Goal: Use online tool/utility: Use online tool/utility

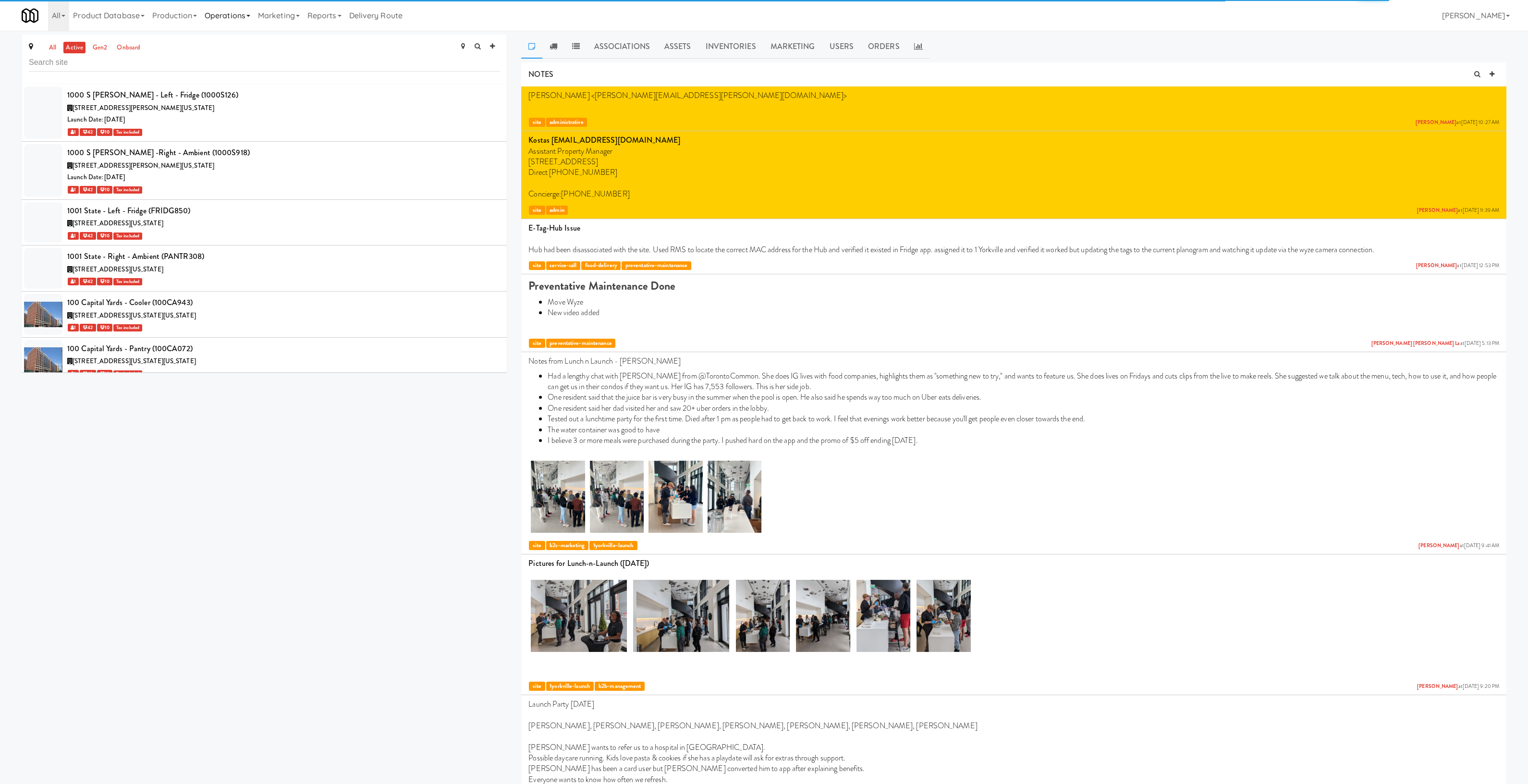
click at [237, 17] on link "Operations" at bounding box center [227, 16] width 53 height 31
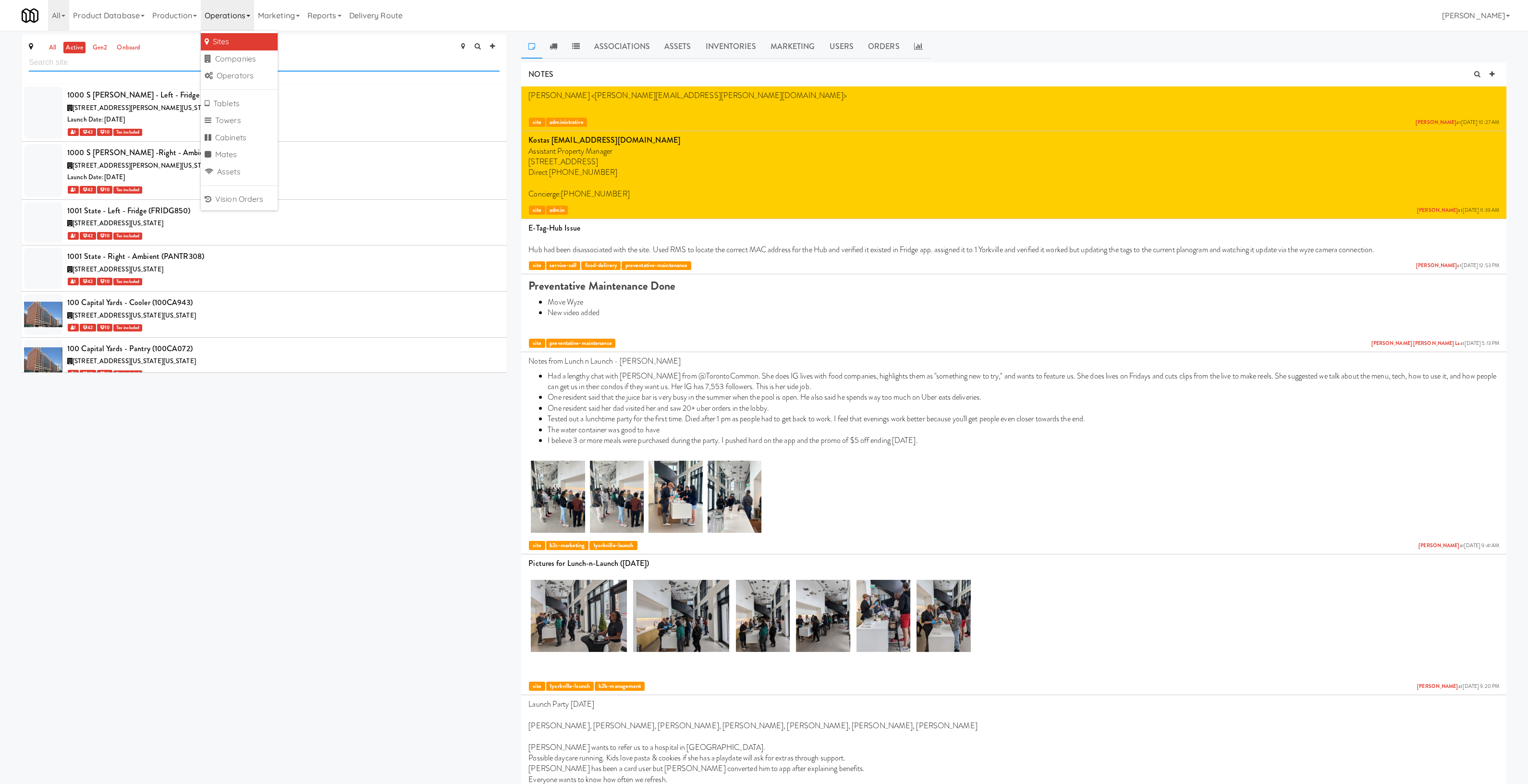
click at [107, 65] on input "text" at bounding box center [264, 63] width 471 height 18
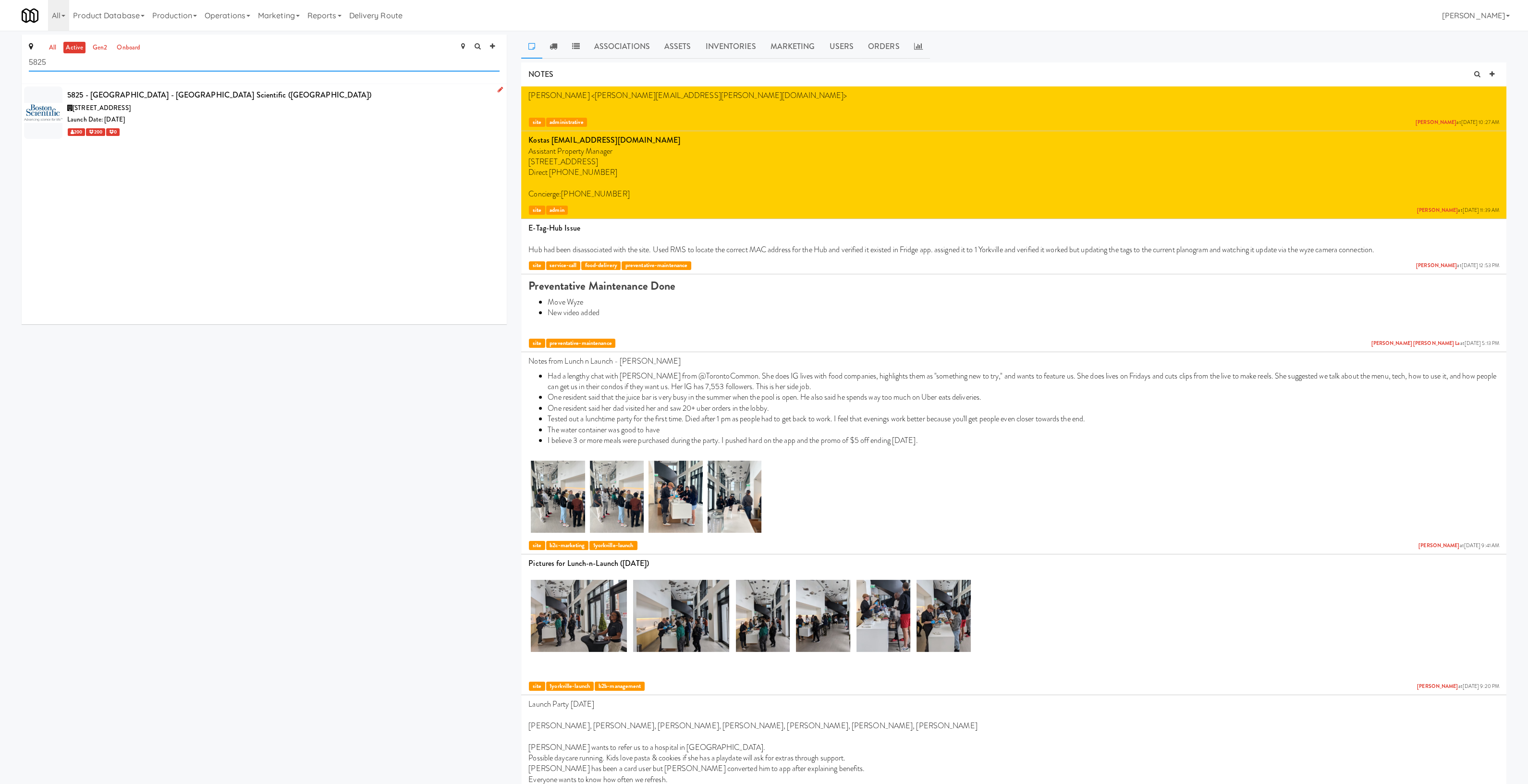
type input "5825"
click at [389, 124] on div "Launch Date: [DATE]" at bounding box center [283, 120] width 432 height 12
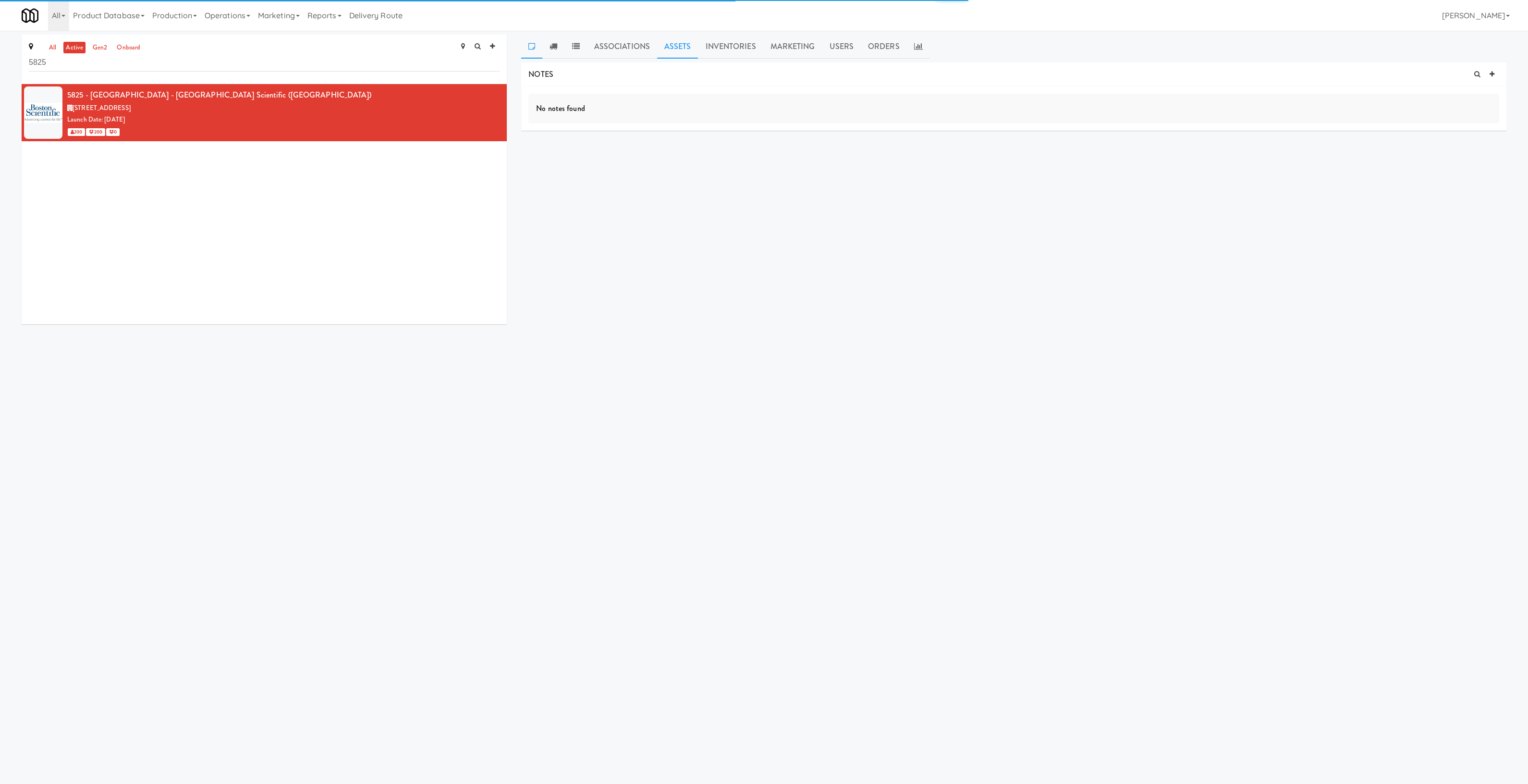
click at [676, 47] on link "Assets" at bounding box center [677, 47] width 41 height 24
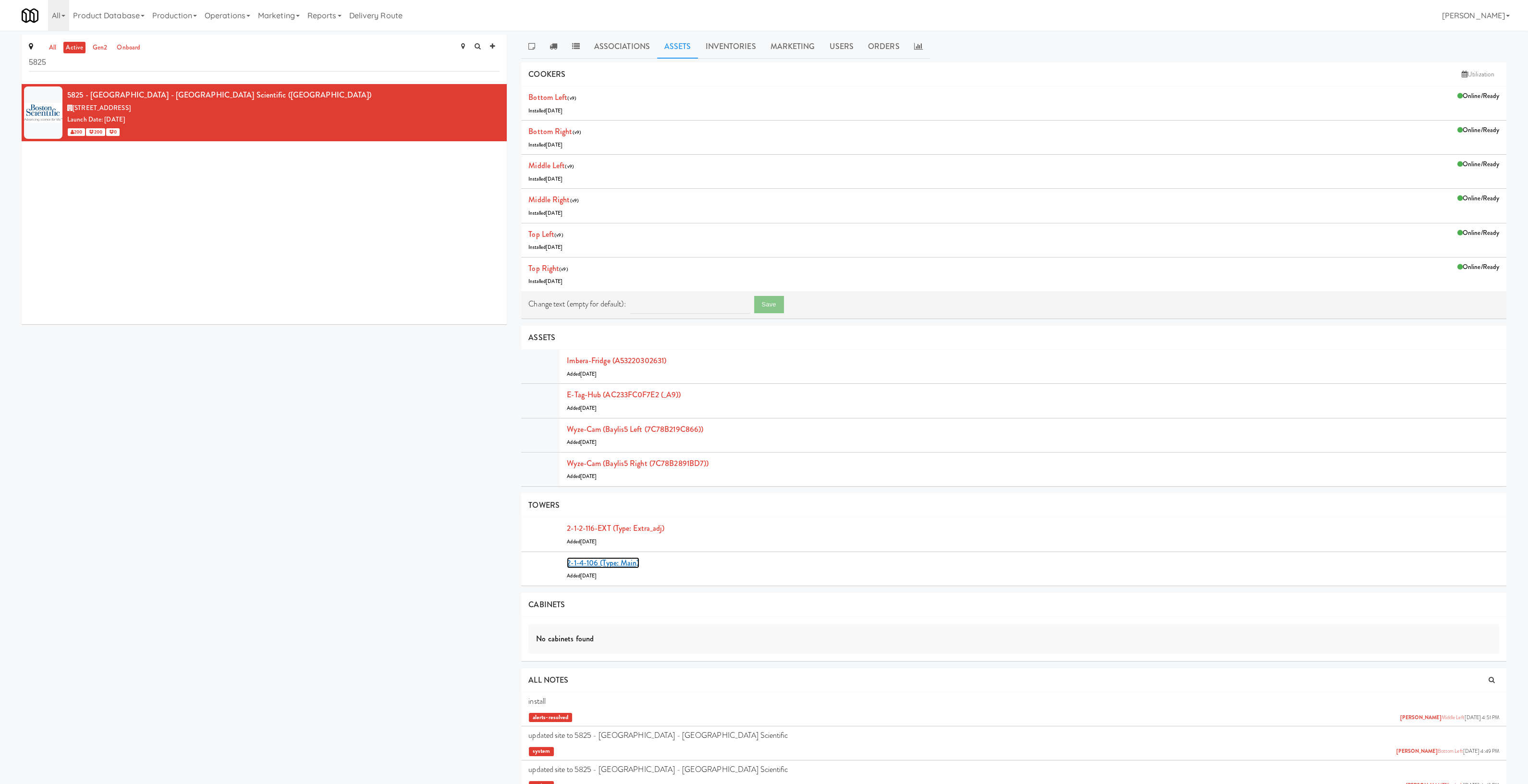
click at [612, 564] on link "2-1-4-106 (type: main)" at bounding box center [603, 563] width 72 height 11
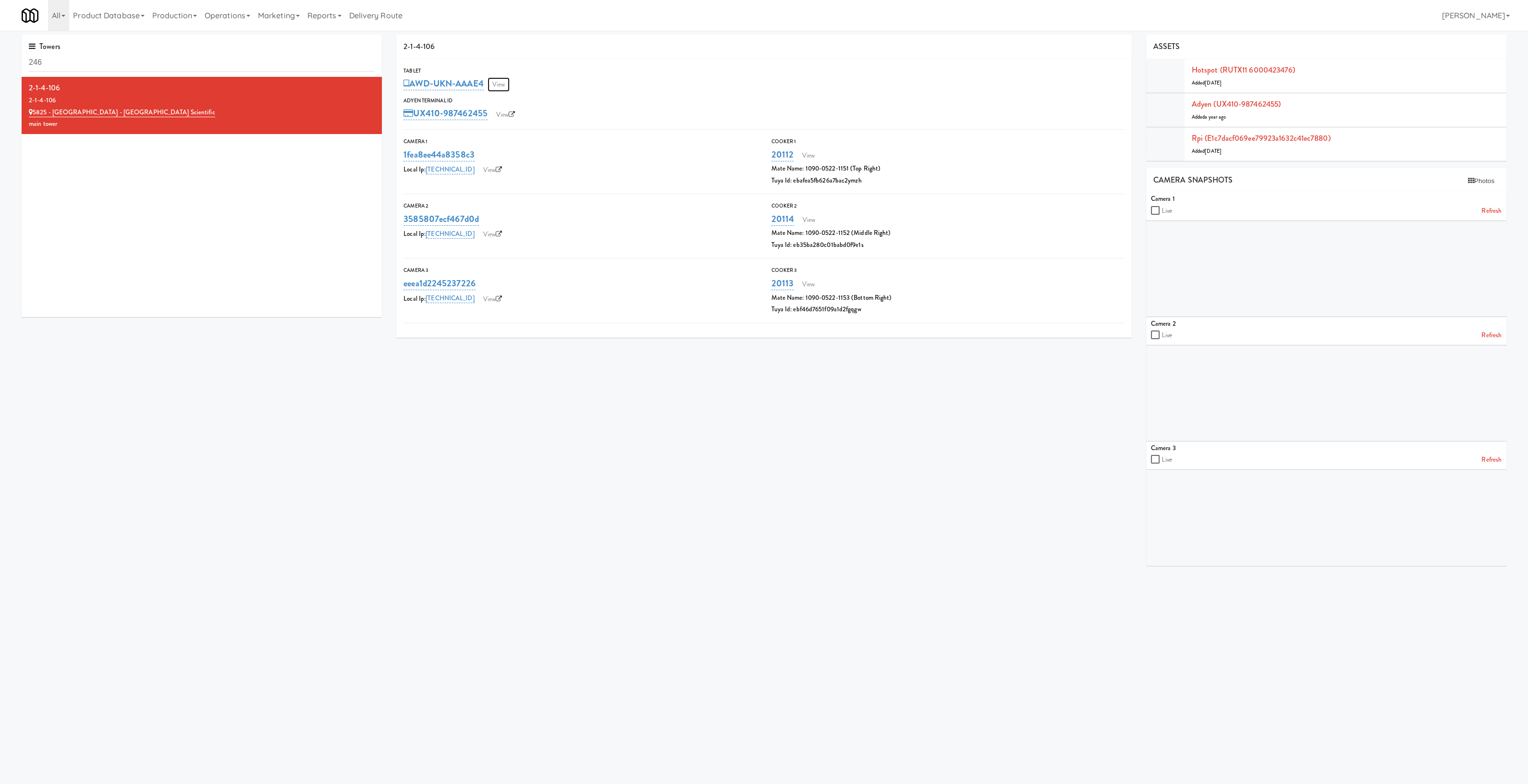
click at [499, 82] on link "View" at bounding box center [498, 85] width 22 height 14
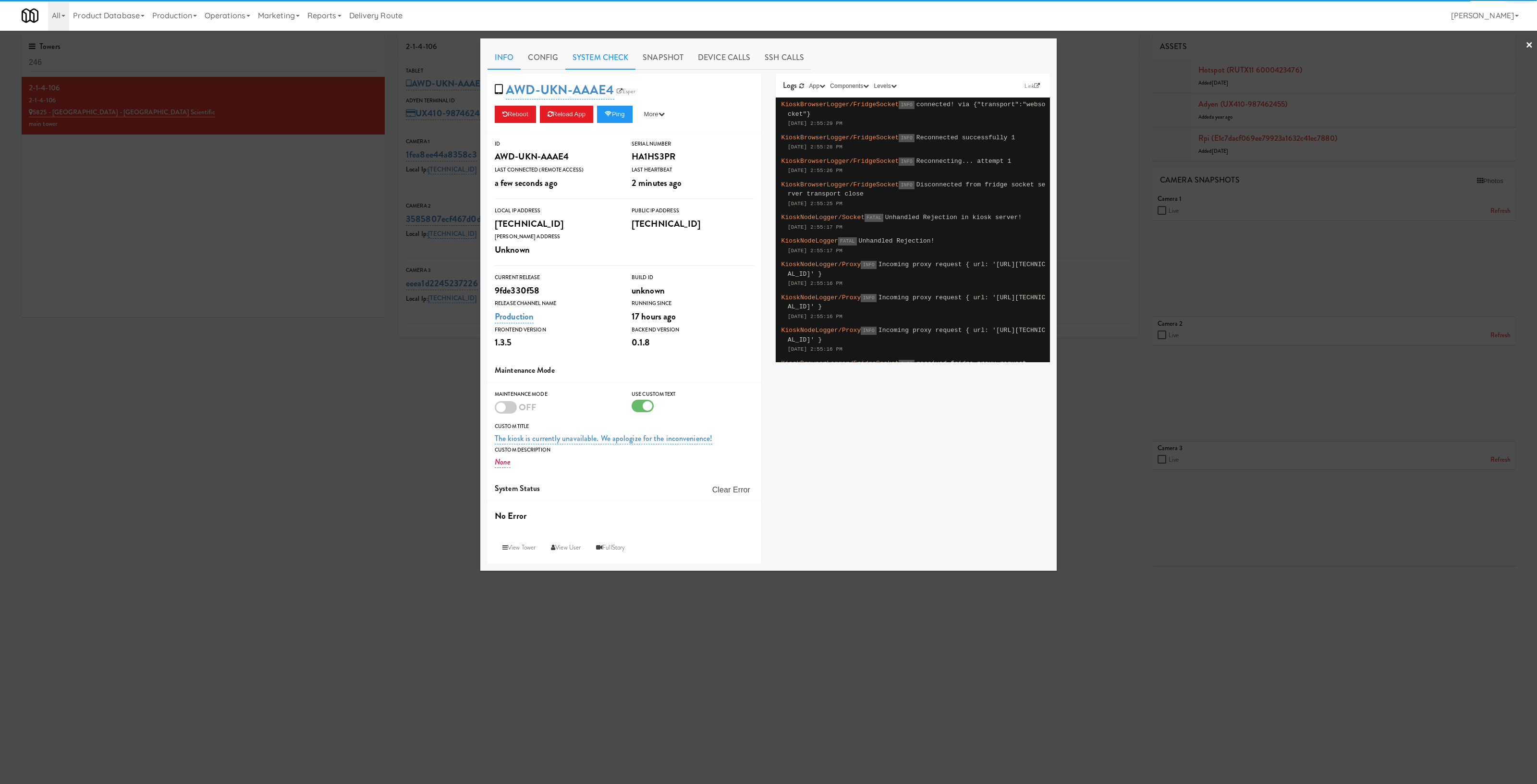
click at [579, 56] on link "System Check" at bounding box center [600, 57] width 70 height 24
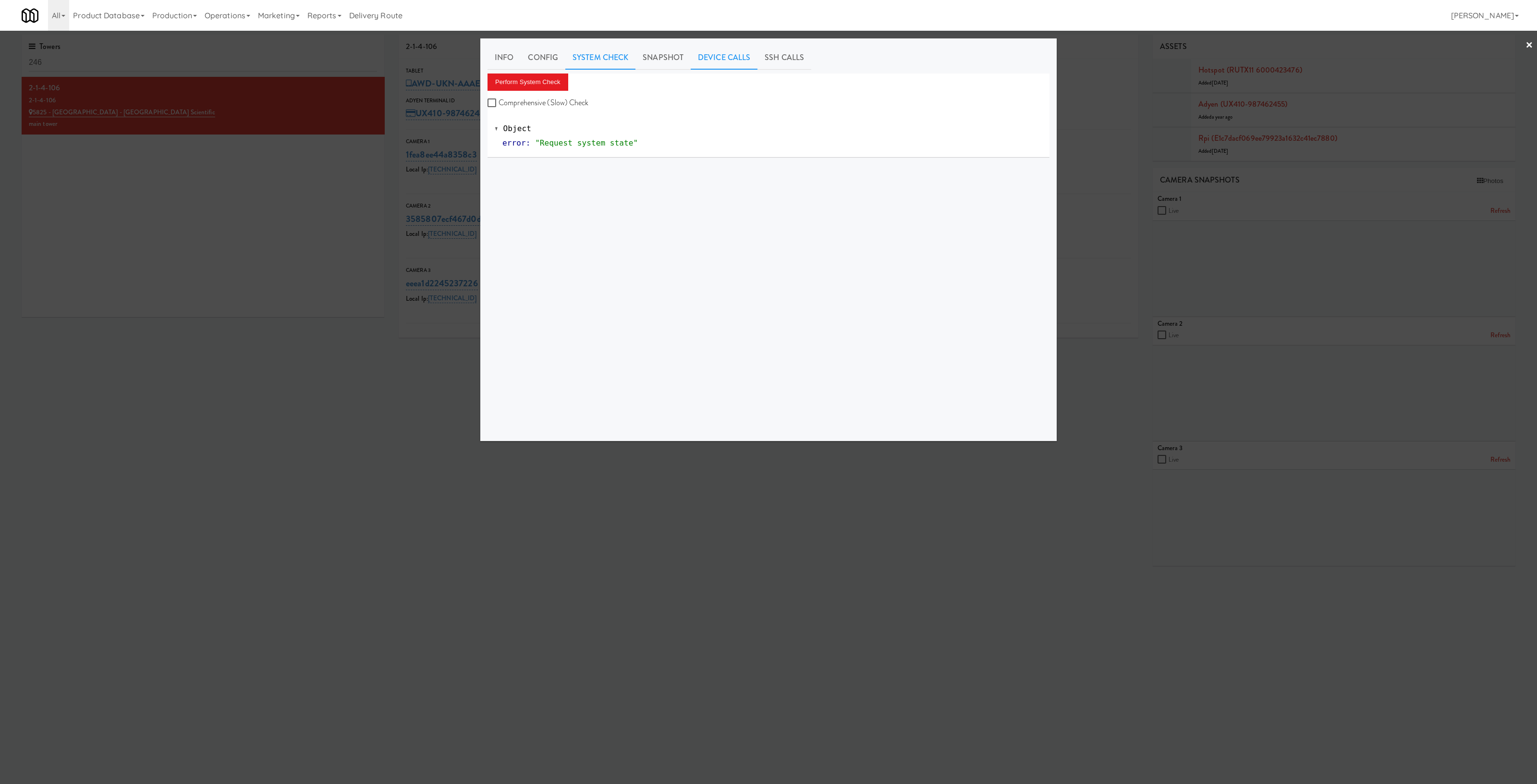
click at [729, 55] on link "Device Calls" at bounding box center [724, 57] width 67 height 24
click at [591, 84] on input "Enter api call..." at bounding box center [560, 83] width 144 height 19
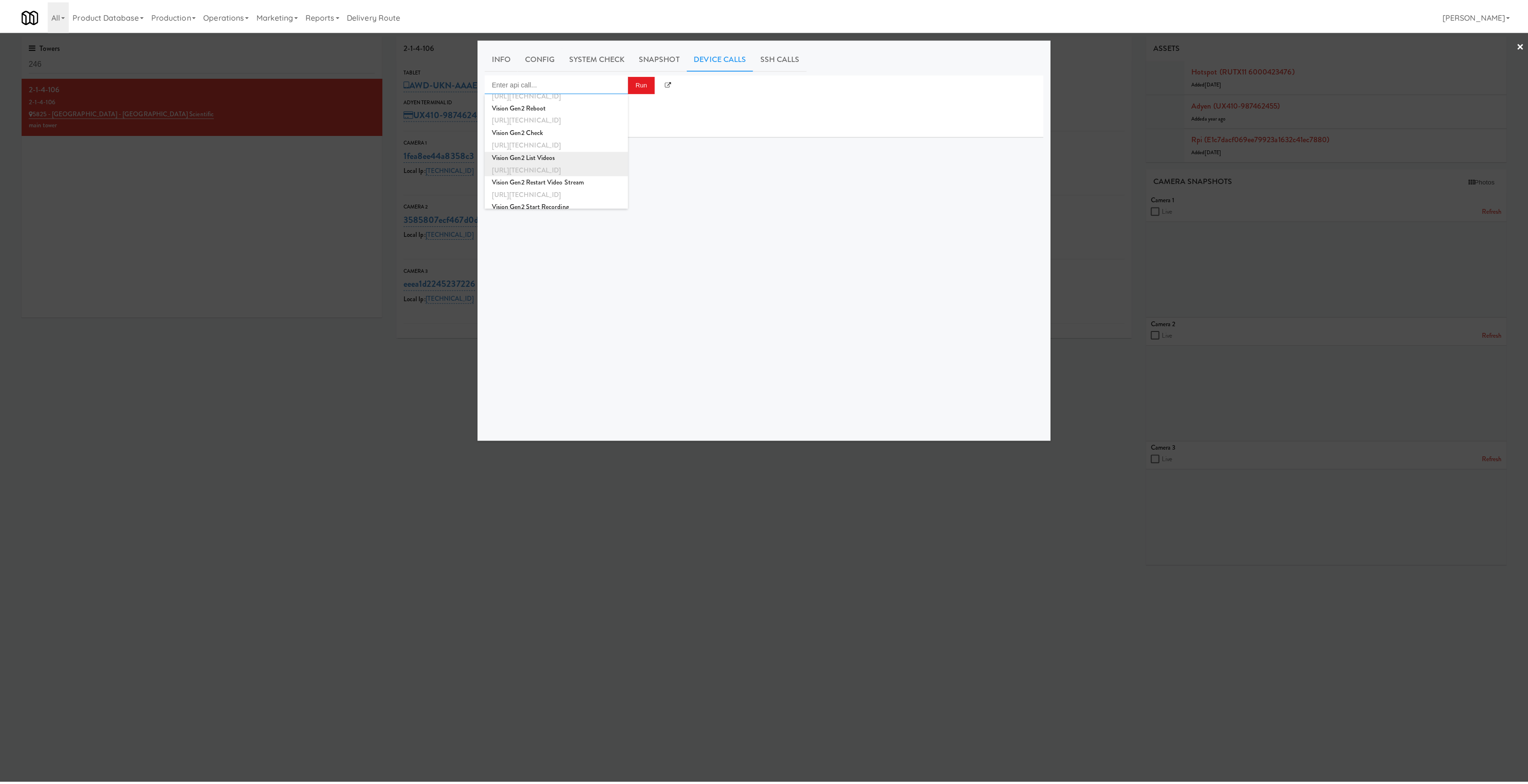
scroll to position [360, 0]
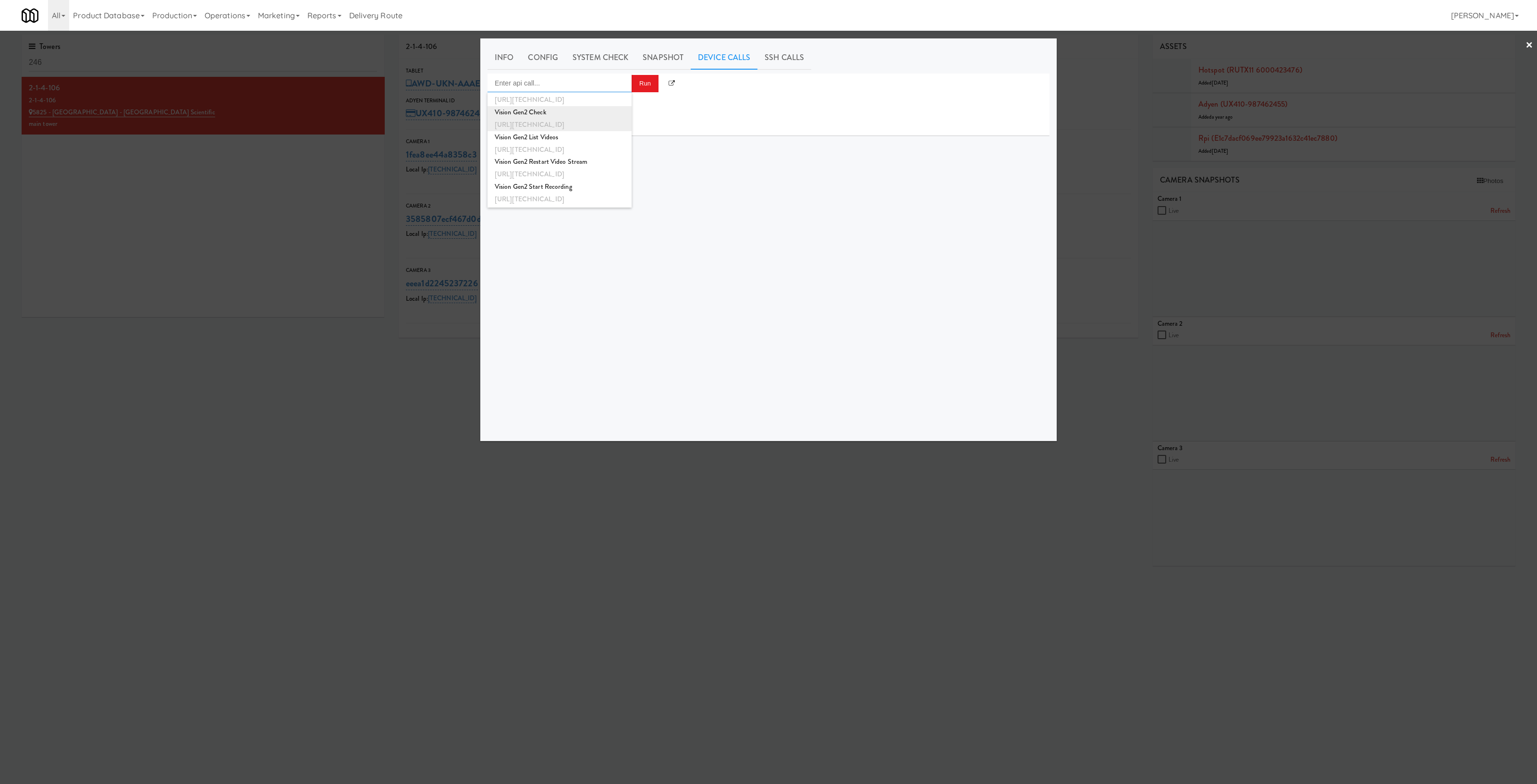
click at [575, 117] on div "Vision Gen2 Check" at bounding box center [559, 112] width 129 height 13
type input "Vision Gen2 Check"
click at [646, 82] on button "Run" at bounding box center [645, 84] width 27 height 17
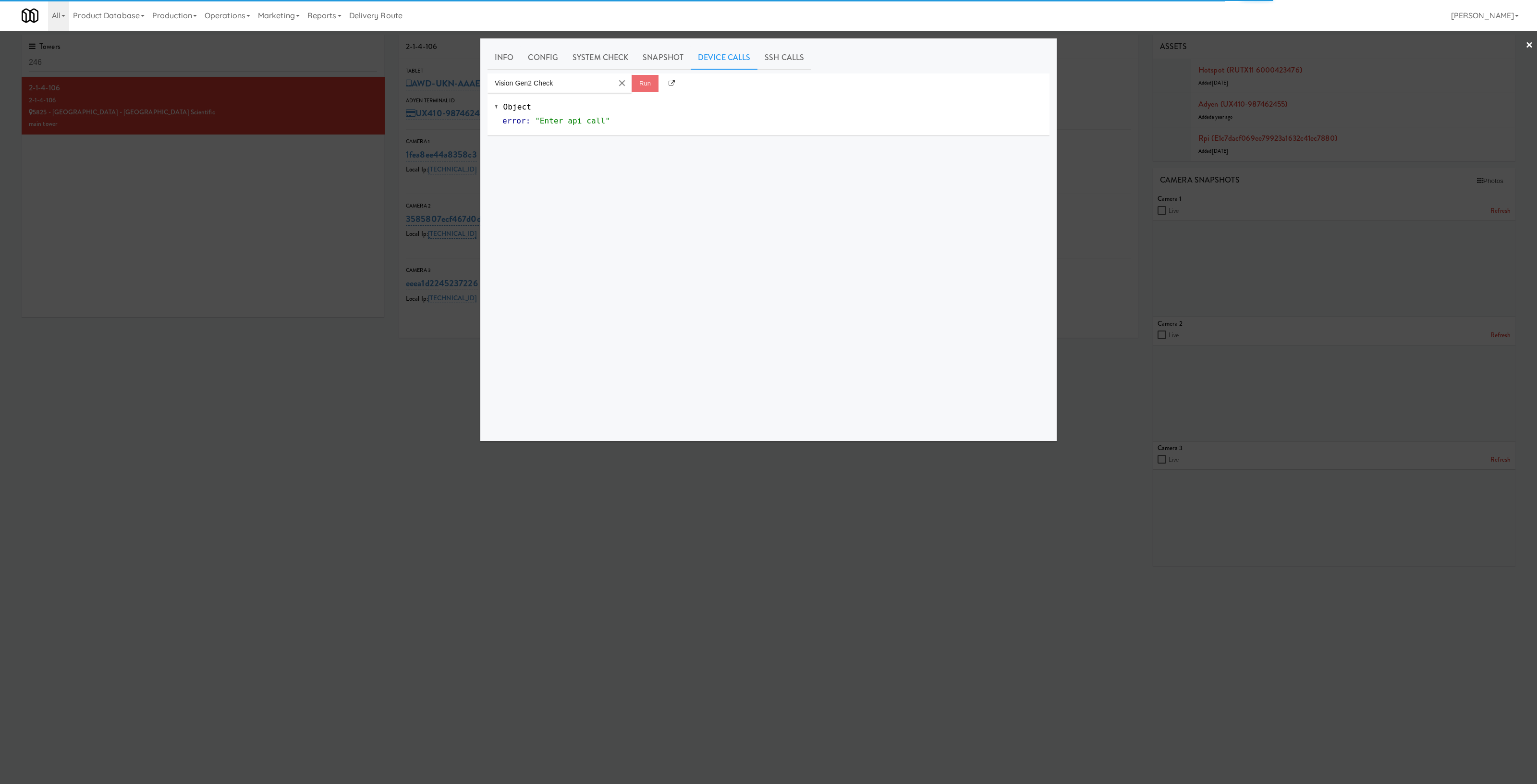
click at [1107, 52] on div at bounding box center [768, 392] width 1537 height 784
